Goal: Task Accomplishment & Management: Manage account settings

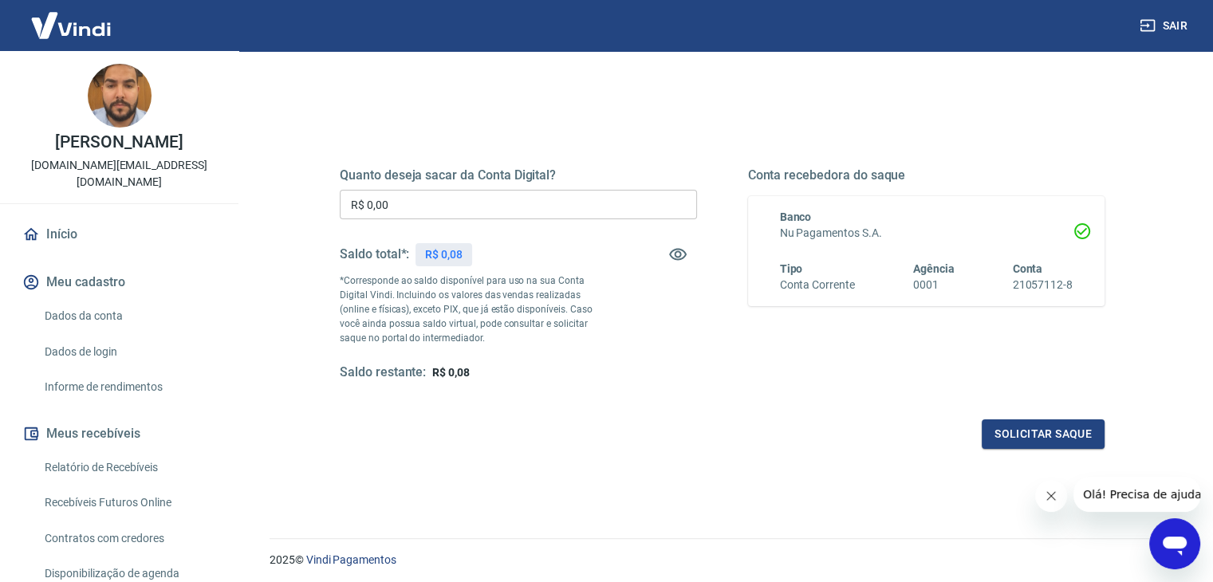
scroll to position [159, 0]
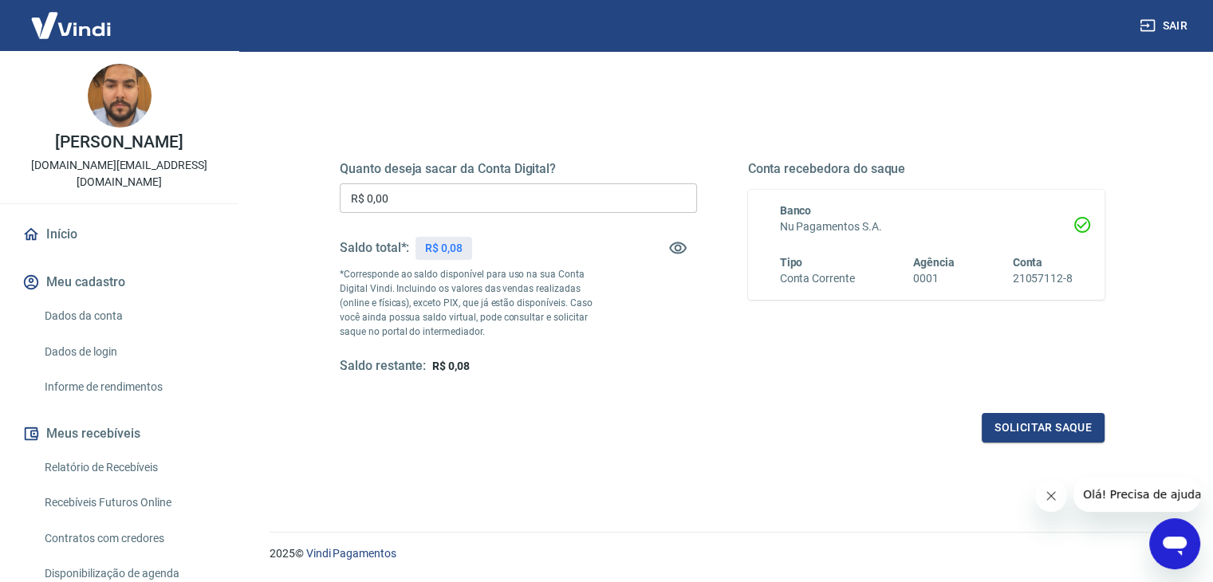
click at [611, 379] on div "Quanto deseja sacar da Conta Digital? R$ 0,00 ​ Saldo total*: R$ 0,08 *Correspo…" at bounding box center [722, 283] width 765 height 320
